Goal: Find specific page/section: Find specific page/section

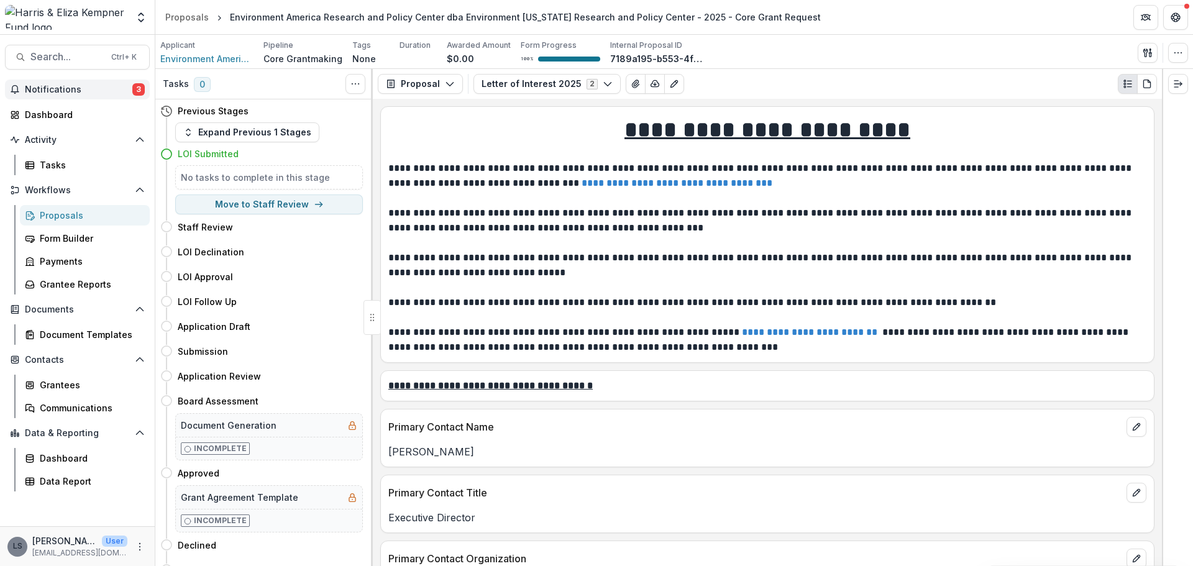
click at [77, 84] on span "Notifications" at bounding box center [78, 89] width 107 height 11
click at [46, 49] on button "Search... Ctrl + K" at bounding box center [77, 57] width 145 height 25
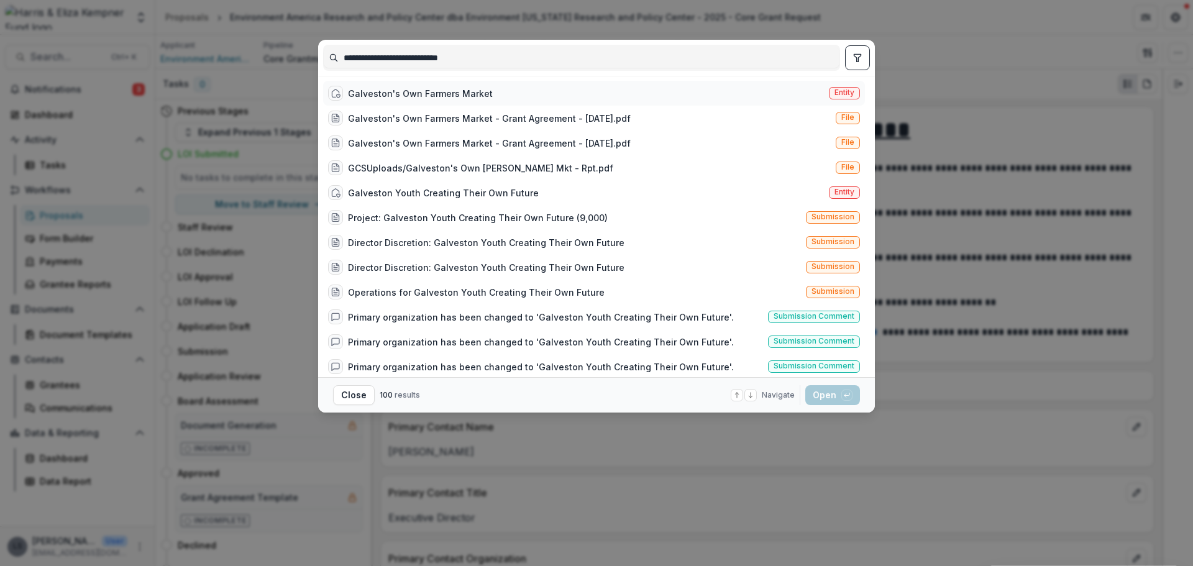
type input "**********"
click at [411, 94] on div "Galveston's Own Farmers Market" at bounding box center [420, 93] width 145 height 13
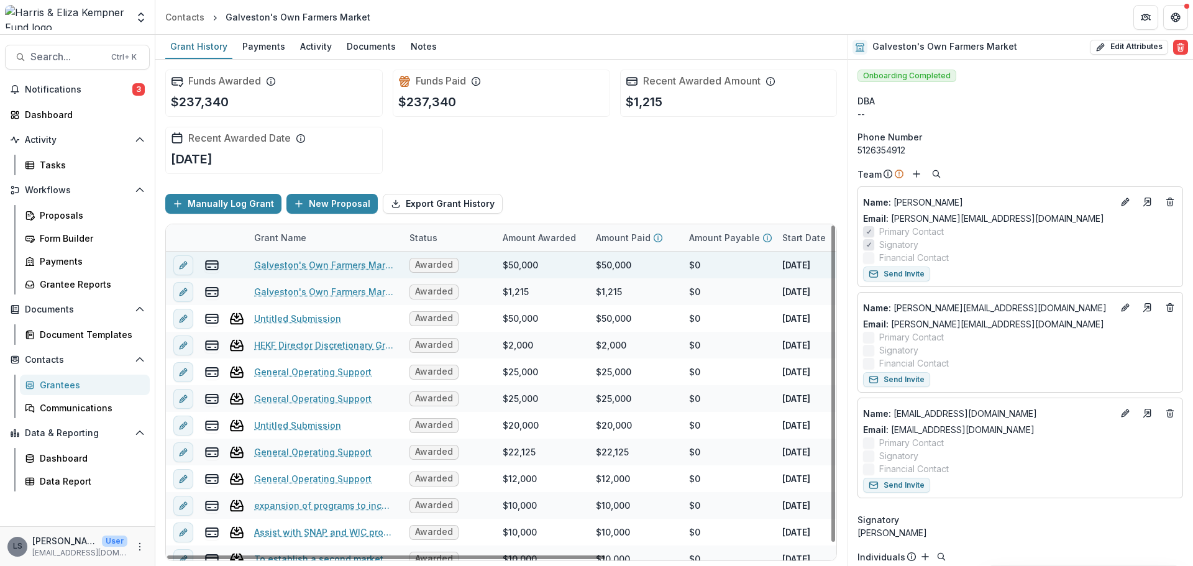
click at [281, 263] on link "Galveston's Own Farmers Market - 2025 - Core Grant Request" at bounding box center [324, 264] width 140 height 13
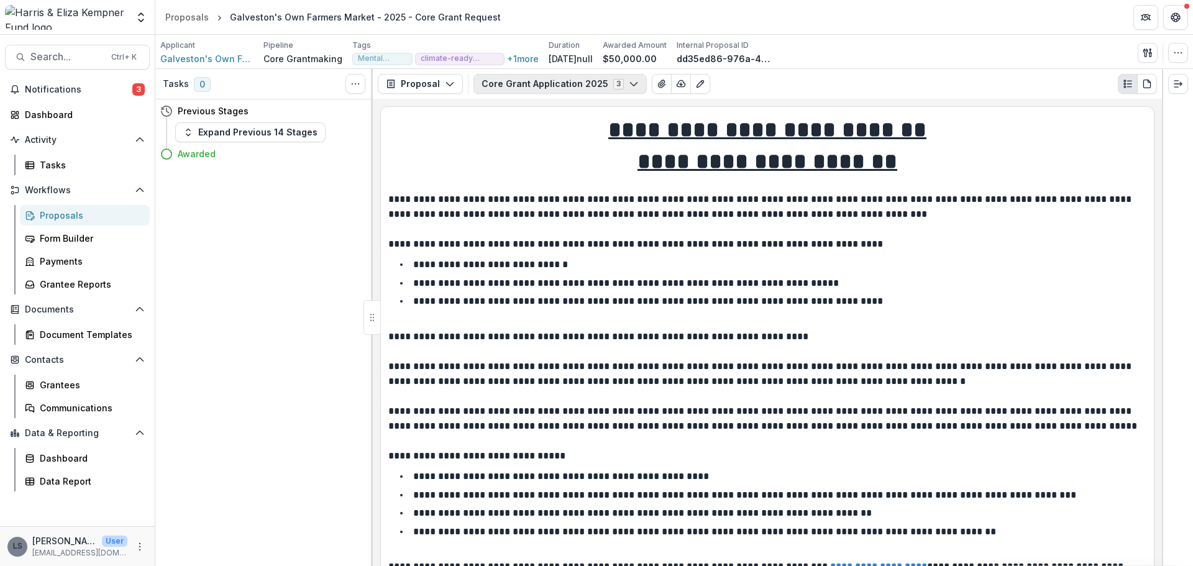
click at [508, 82] on button "Core Grant Application 2025 3" at bounding box center [559, 84] width 173 height 20
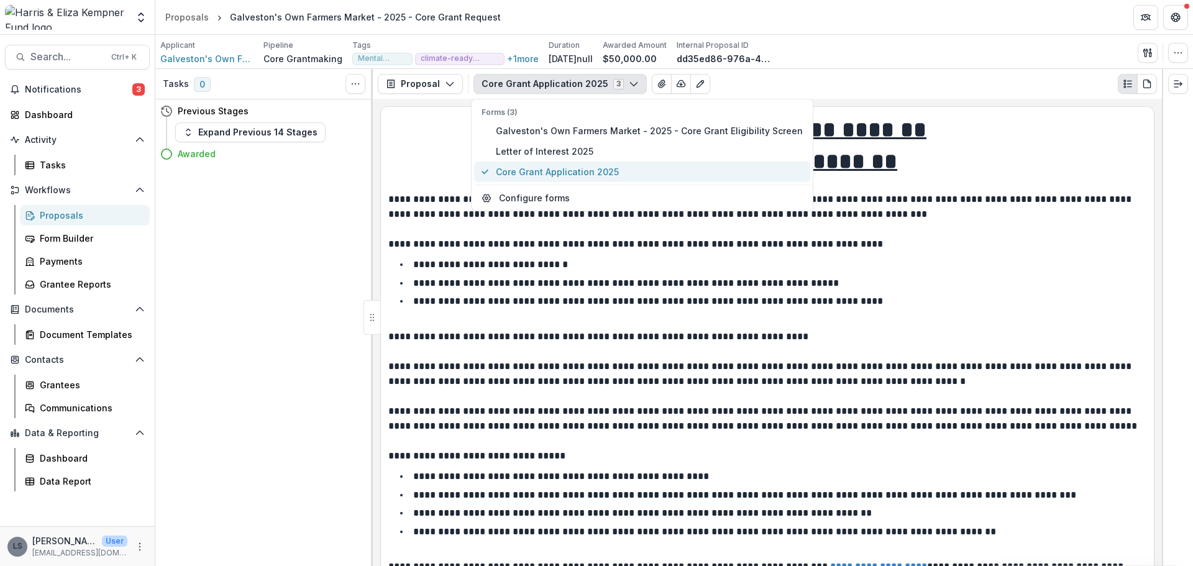
click at [563, 171] on span "Core Grant Application 2025" at bounding box center [649, 171] width 307 height 13
click at [631, 169] on span "Core Grant Application 2025" at bounding box center [649, 171] width 307 height 13
click at [866, 86] on div "Core Grant Application 2025 3 Forms (3) Galveston's Own Farmers Market - 2025 -…" at bounding box center [814, 84] width 683 height 20
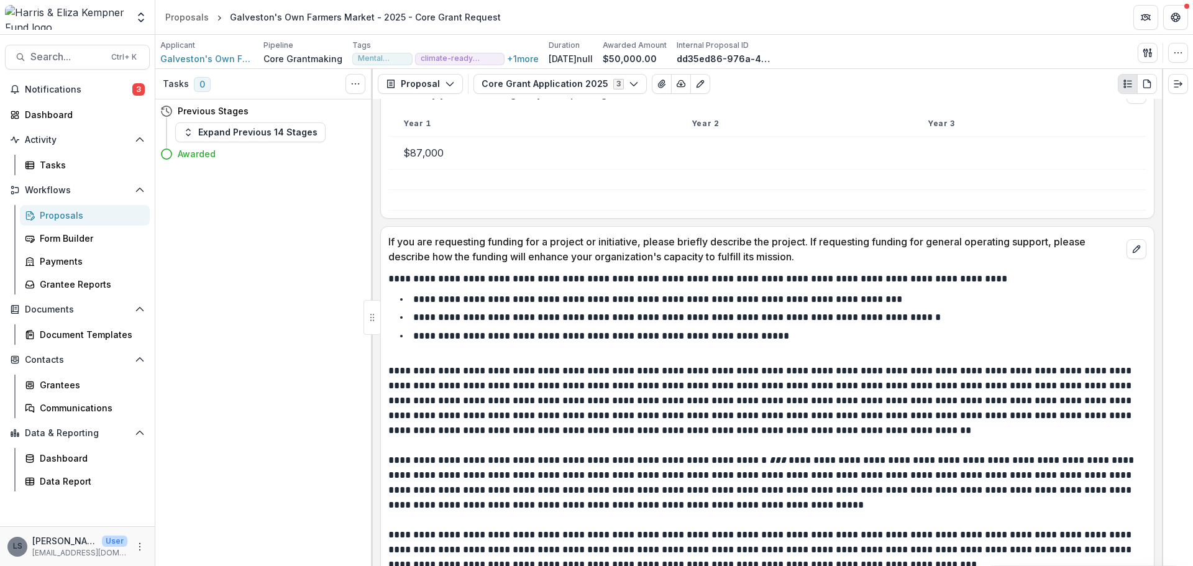
scroll to position [1926, 0]
